Goal: Navigation & Orientation: Find specific page/section

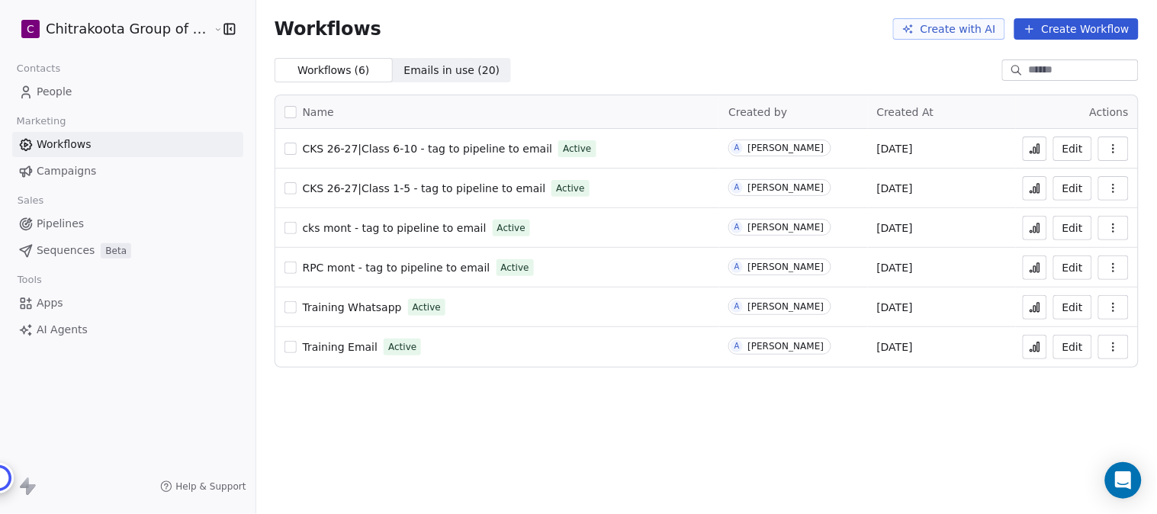
click at [66, 85] on span "People" at bounding box center [55, 92] width 36 height 16
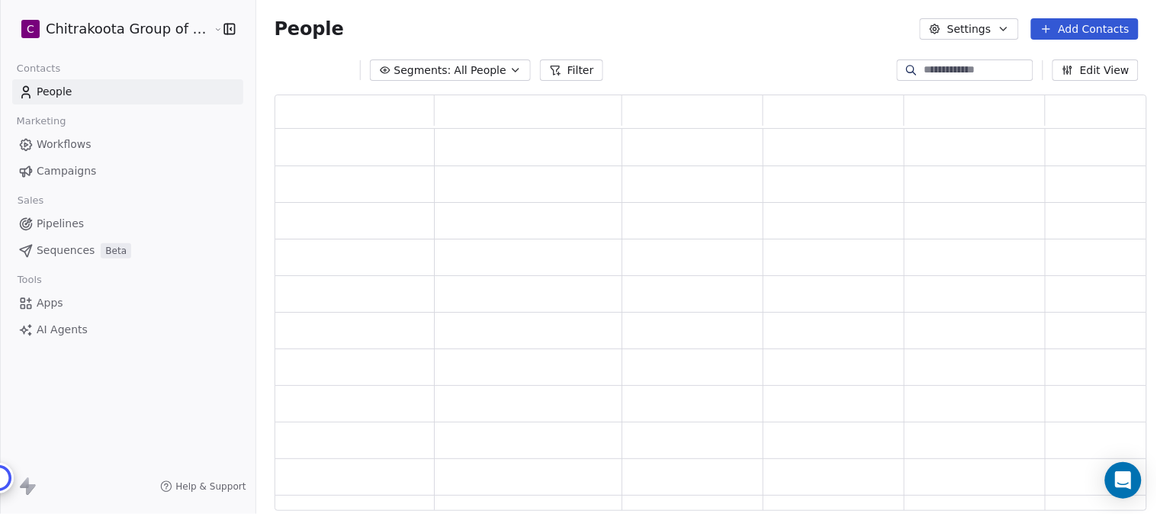
click at [509, 67] on icon "button" at bounding box center [515, 70] width 12 height 12
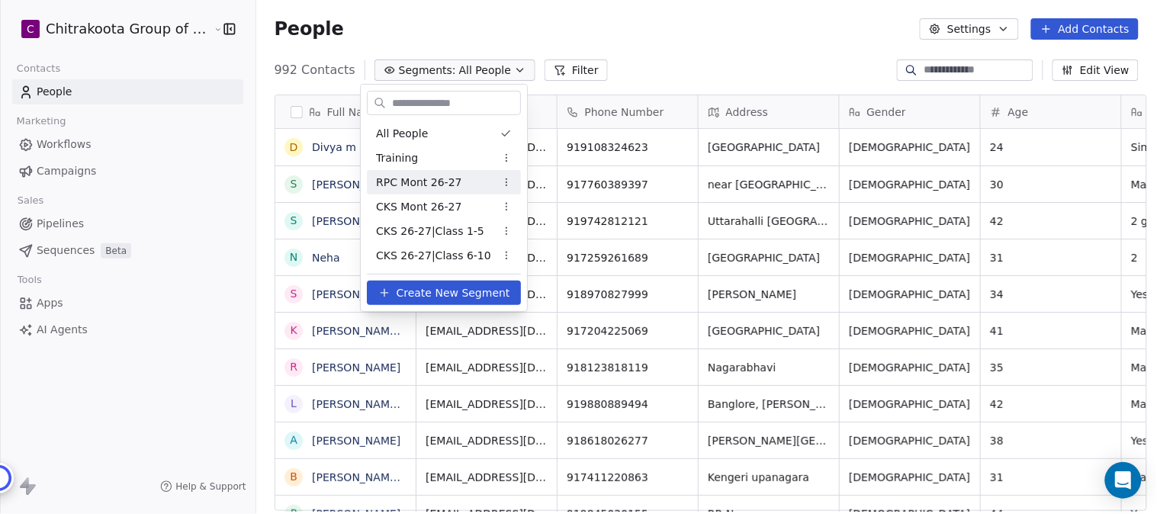
scroll to position [439, 896]
click at [427, 181] on span "RPC Mont 26-27" at bounding box center [419, 183] width 86 height 16
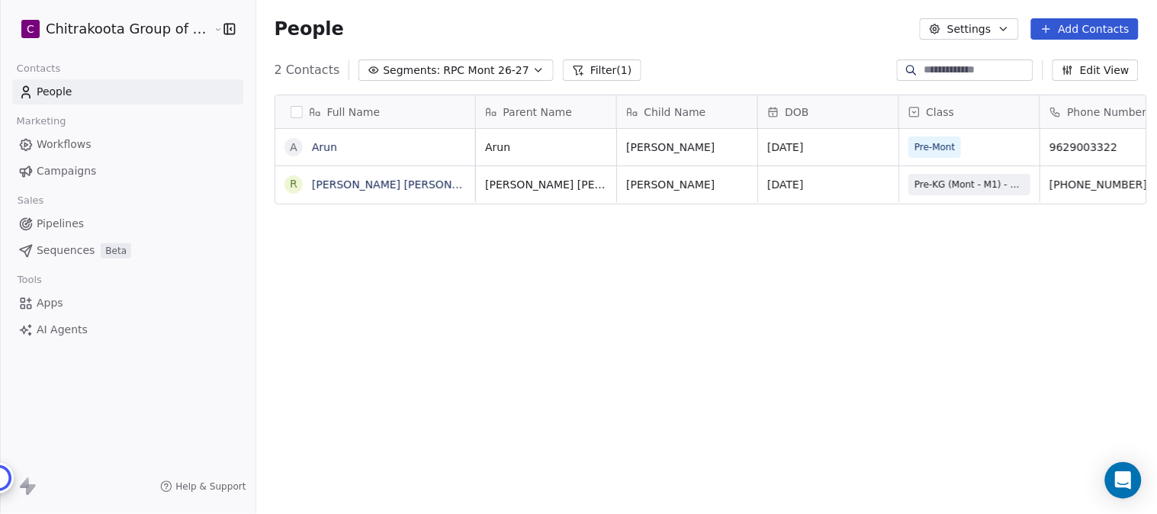
click at [79, 140] on span "Workflows" at bounding box center [64, 144] width 55 height 16
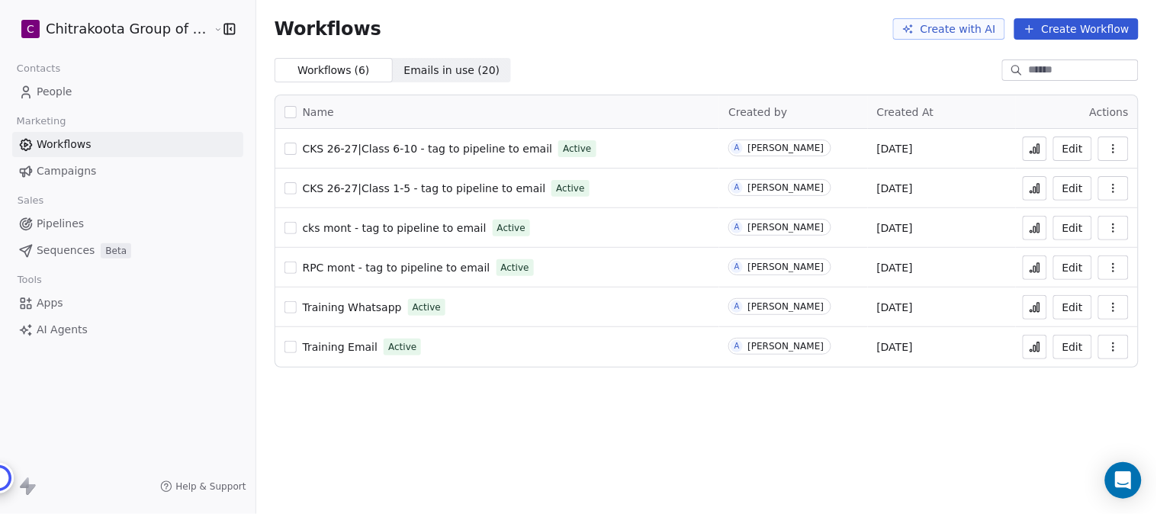
click at [364, 270] on span "RPC mont - tag to pipeline to email" at bounding box center [397, 268] width 188 height 12
